Goal: Task Accomplishment & Management: Use online tool/utility

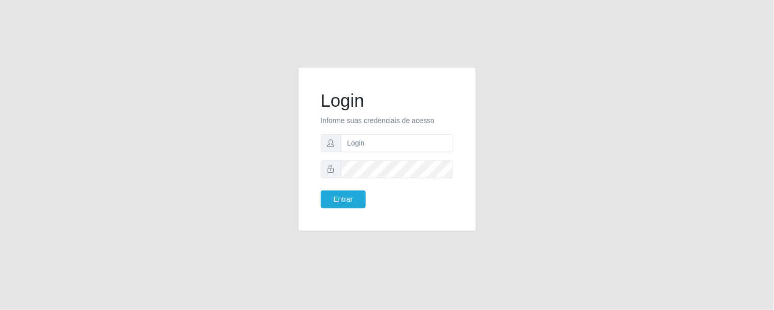
type input "[PERSON_NAME]"
click at [321, 190] on button "Entrar" at bounding box center [343, 199] width 45 height 18
click at [341, 202] on button "Entrar" at bounding box center [343, 199] width 45 height 18
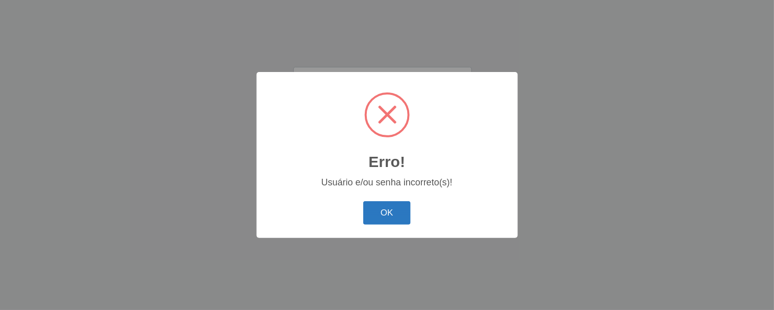
click at [386, 215] on button "OK" at bounding box center [387, 213] width 47 height 24
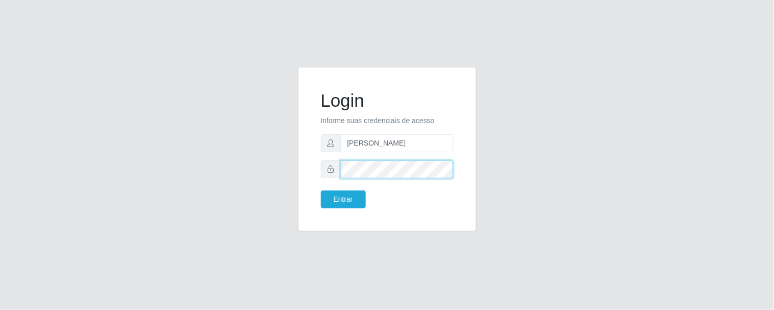
click at [159, 164] on div "Login Informe suas credenciais de acesso [PERSON_NAME] Entrar" at bounding box center [387, 155] width 582 height 177
click at [321, 190] on button "Entrar" at bounding box center [343, 199] width 45 height 18
click at [340, 187] on form "Login Informe suas credenciais de acesso [PERSON_NAME] Entrar" at bounding box center [387, 149] width 133 height 118
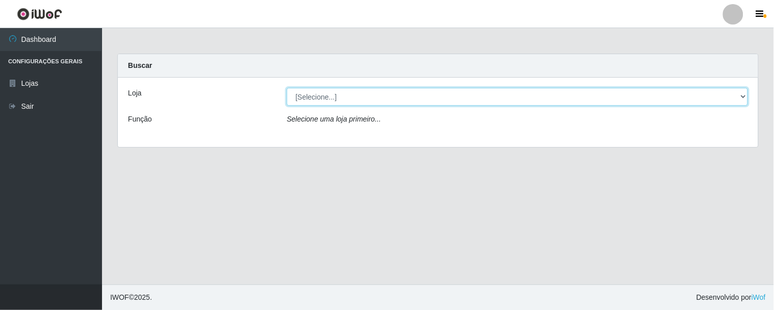
click at [742, 95] on select "[Selecione...] Queiroz Atacadão - Coophab" at bounding box center [518, 97] width 462 height 18
select select "463"
click at [287, 88] on select "[Selecione...] Queiroz Atacadão - Coophab" at bounding box center [518, 97] width 462 height 18
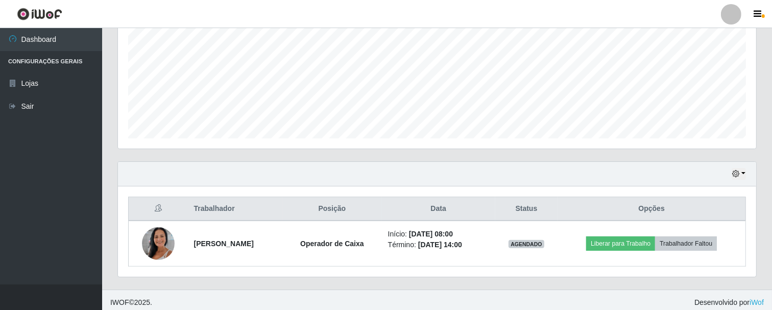
scroll to position [231, 0]
